Goal: Information Seeking & Learning: Compare options

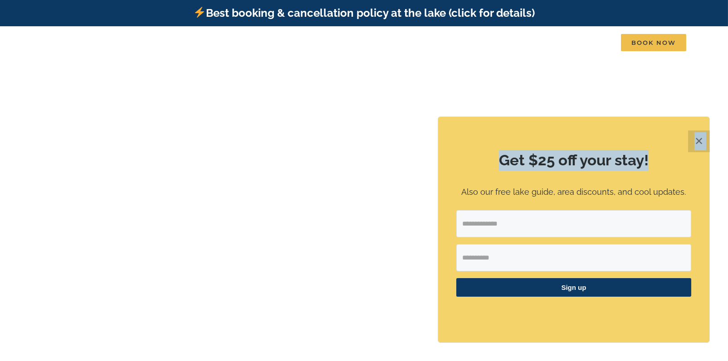
click at [689, 141] on div "✕ Get $25 off your stay! Also our free lake guide, area discounts, and cool upd…" at bounding box center [574, 239] width 272 height 245
drag, startPoint x: 690, startPoint y: 141, endPoint x: 695, endPoint y: 141, distance: 5.5
click at [695, 141] on button "✕" at bounding box center [699, 142] width 22 height 22
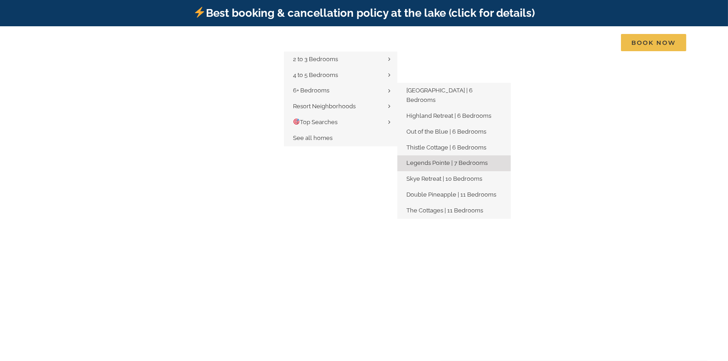
click at [448, 156] on link "Legends Pointe | 7 Bedrooms" at bounding box center [453, 164] width 113 height 16
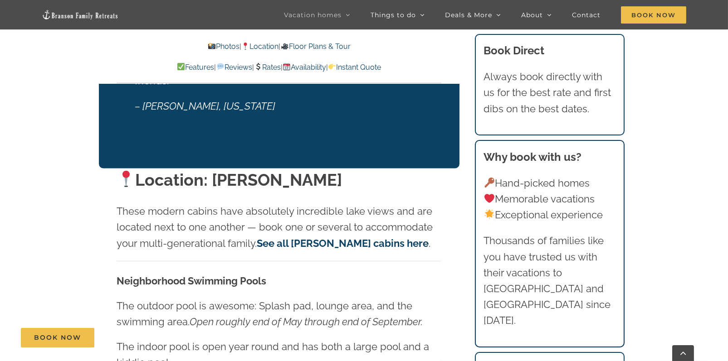
scroll to position [1723, 0]
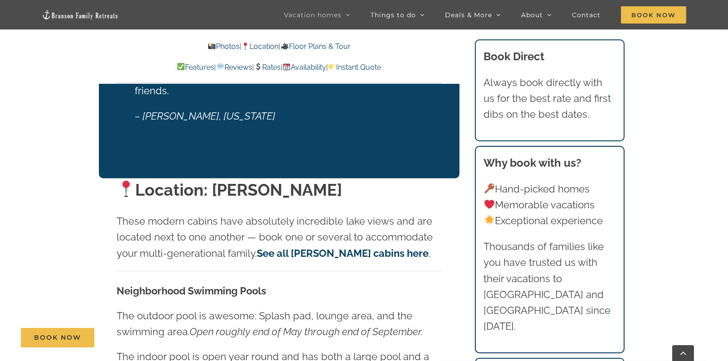
click at [322, 254] on link "See all [PERSON_NAME] cabins here" at bounding box center [343, 254] width 172 height 12
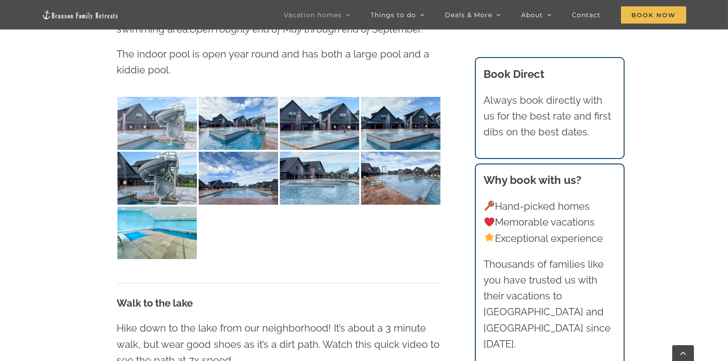
scroll to position [726, 0]
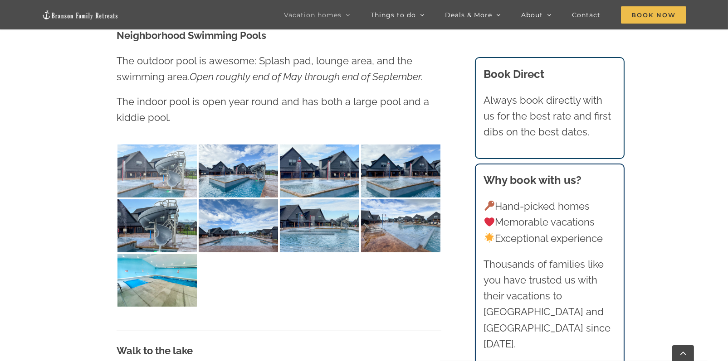
click at [164, 166] on img at bounding box center [156, 171] width 79 height 53
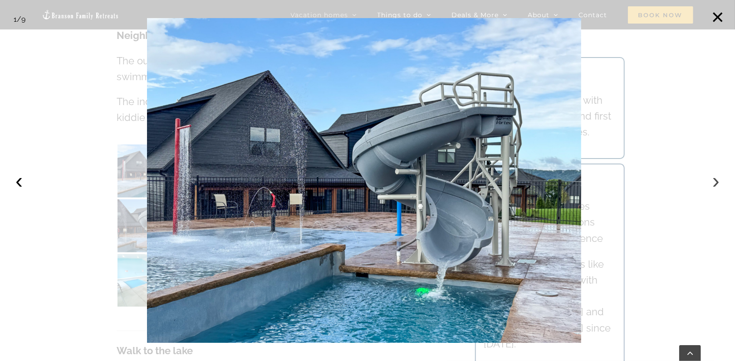
click at [714, 182] on button "›" at bounding box center [716, 181] width 20 height 20
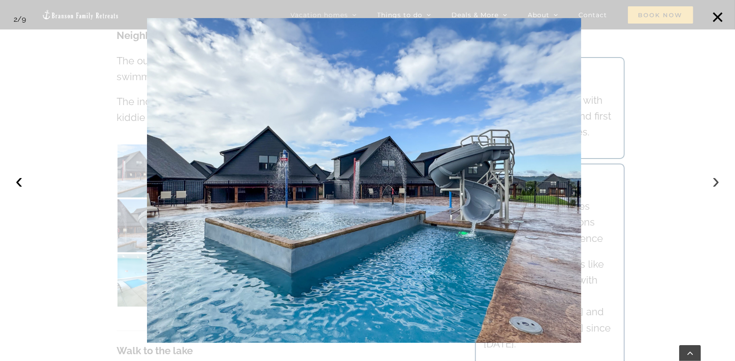
click at [714, 182] on button "›" at bounding box center [716, 181] width 20 height 20
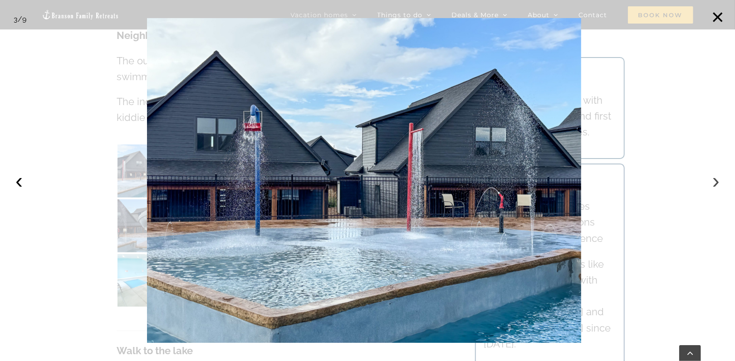
click at [714, 182] on button "›" at bounding box center [716, 181] width 20 height 20
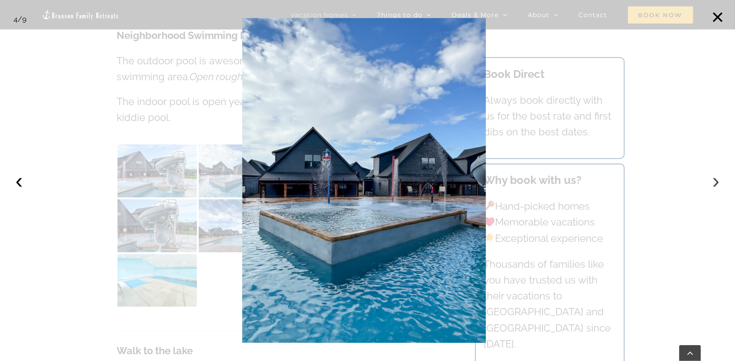
click at [714, 182] on button "›" at bounding box center [716, 181] width 20 height 20
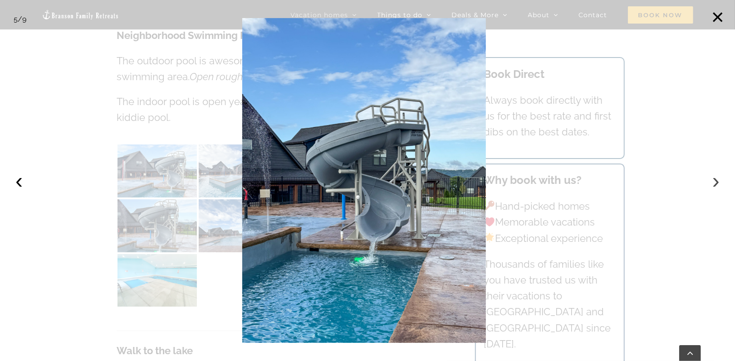
click at [714, 182] on button "›" at bounding box center [716, 181] width 20 height 20
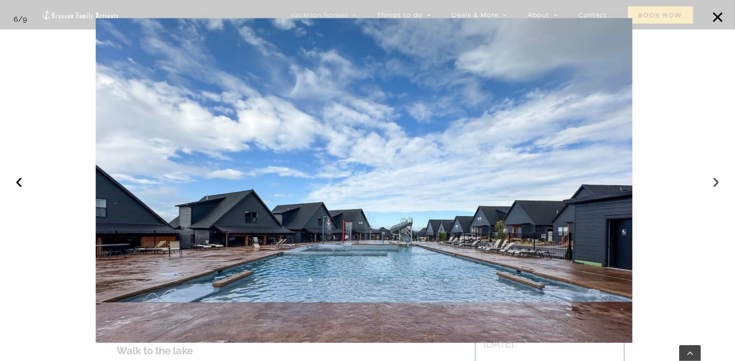
click at [714, 182] on button "›" at bounding box center [716, 181] width 20 height 20
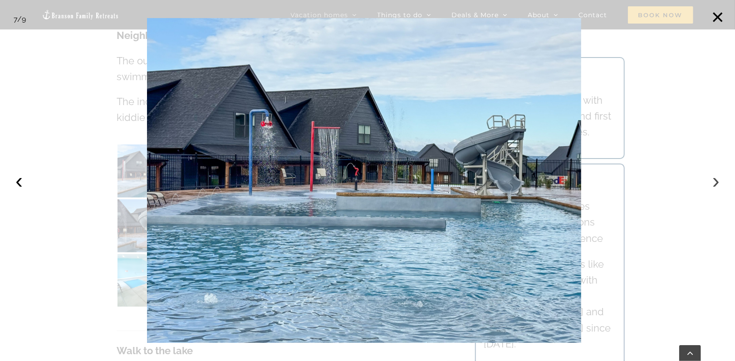
click at [714, 182] on button "›" at bounding box center [716, 181] width 20 height 20
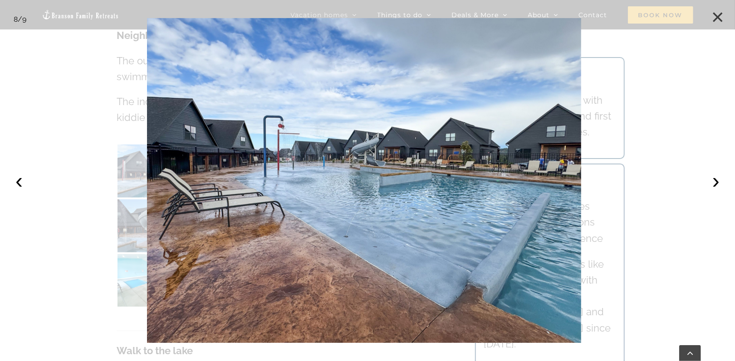
click at [721, 17] on button "×" at bounding box center [717, 17] width 20 height 20
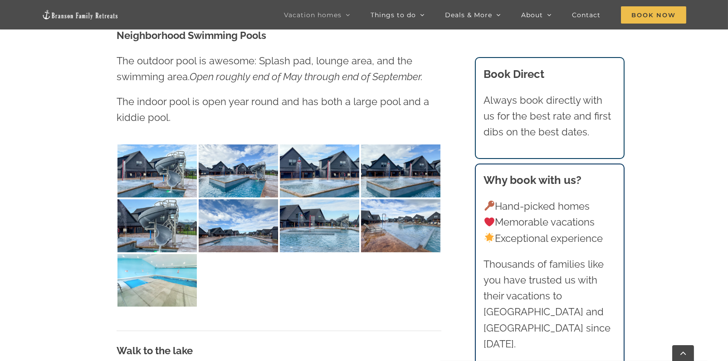
click at [166, 274] on img at bounding box center [156, 280] width 79 height 53
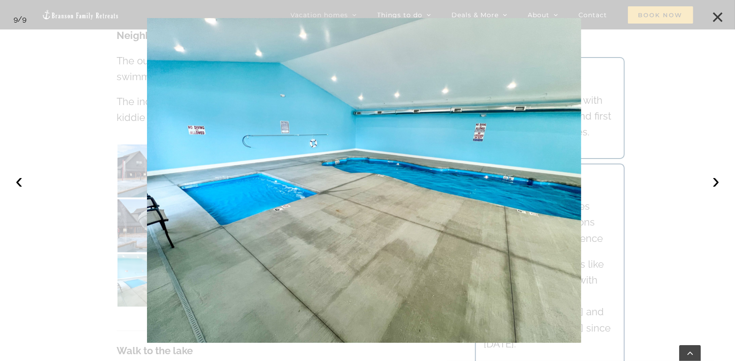
click at [717, 17] on button "×" at bounding box center [717, 17] width 20 height 20
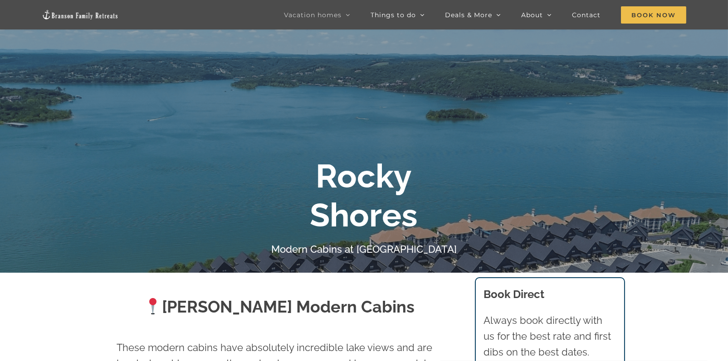
scroll to position [45, 0]
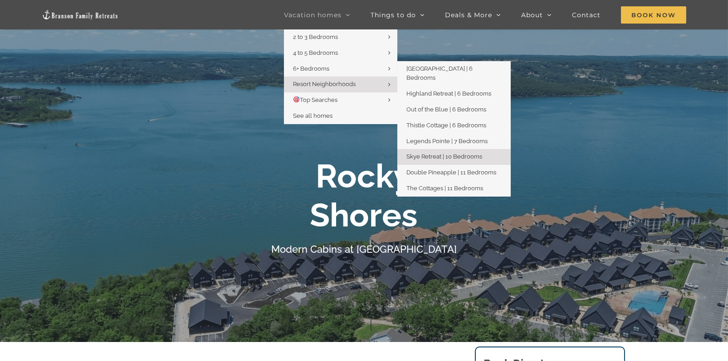
click at [462, 153] on span "Skye Retreat | 10 Bedrooms" at bounding box center [444, 156] width 76 height 7
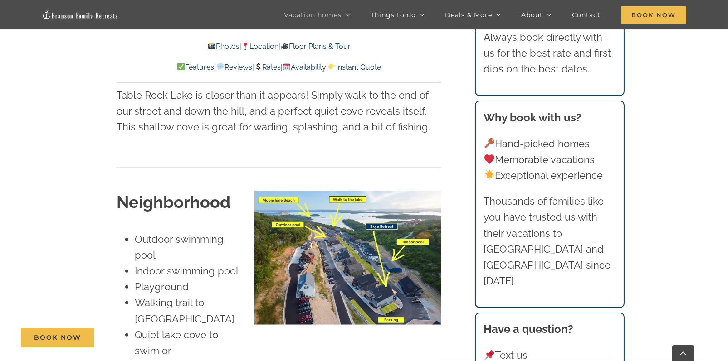
scroll to position [2086, 0]
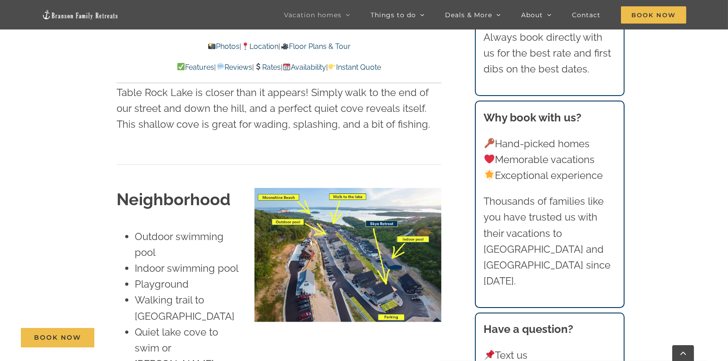
click at [342, 210] on img at bounding box center [347, 255] width 187 height 134
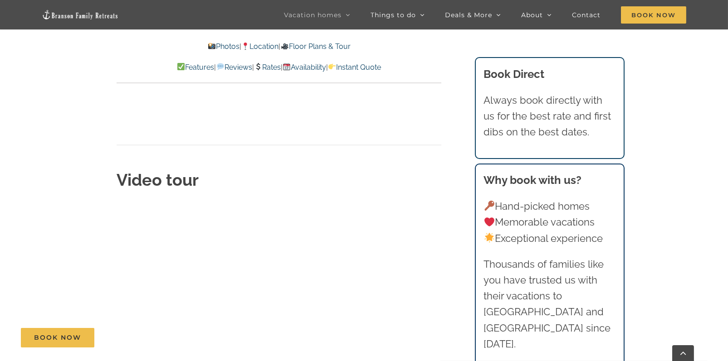
scroll to position [3084, 0]
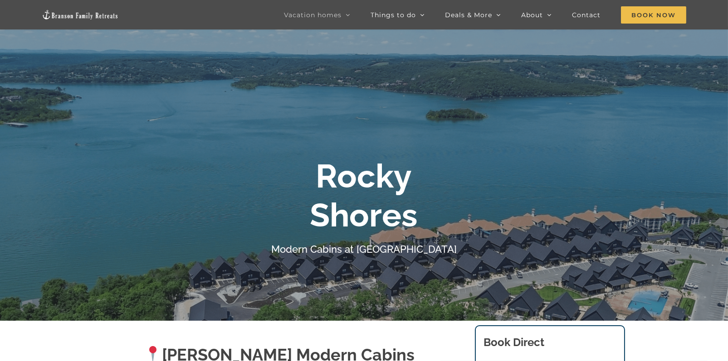
scroll to position [45, 0]
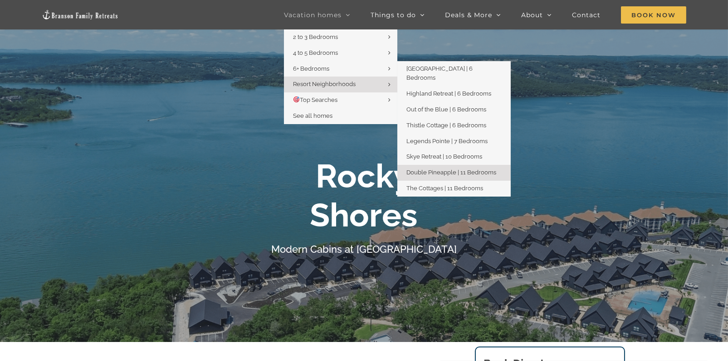
click at [467, 169] on span "Double Pineapple | 11 Bedrooms" at bounding box center [451, 172] width 90 height 7
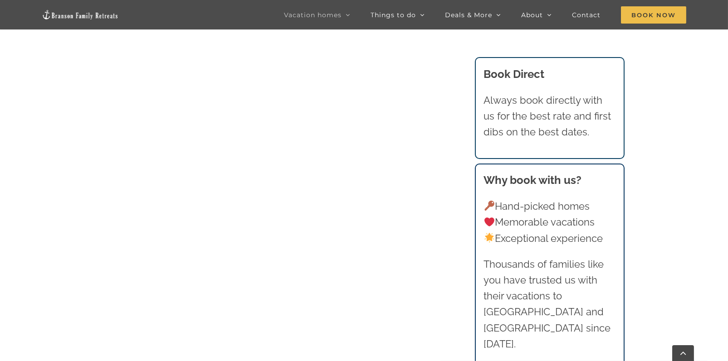
scroll to position [952, 0]
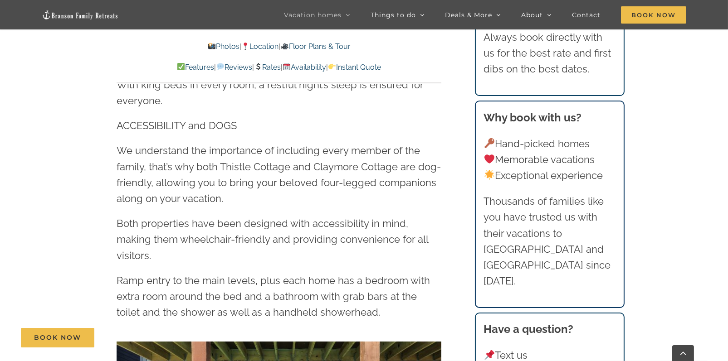
scroll to position [1542, 0]
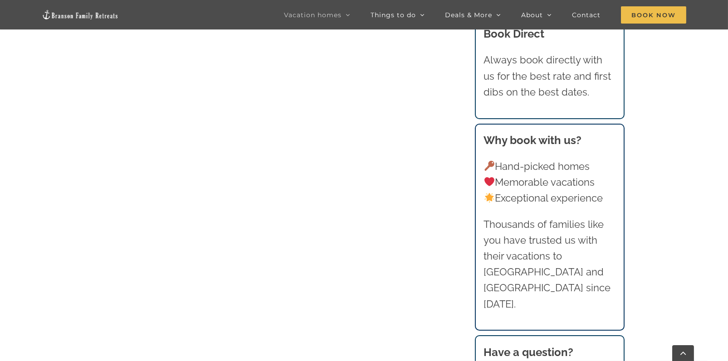
scroll to position [635, 0]
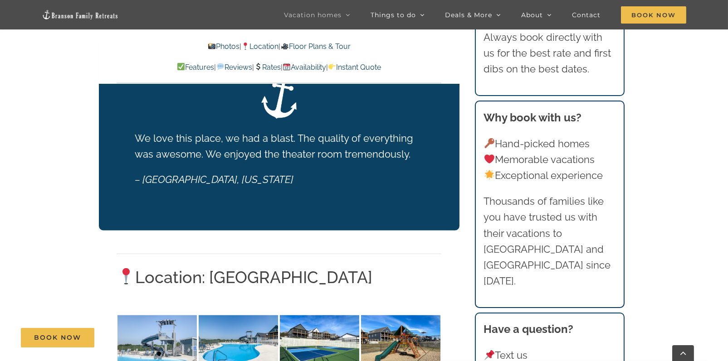
scroll to position [1995, 0]
